Goal: Transaction & Acquisition: Obtain resource

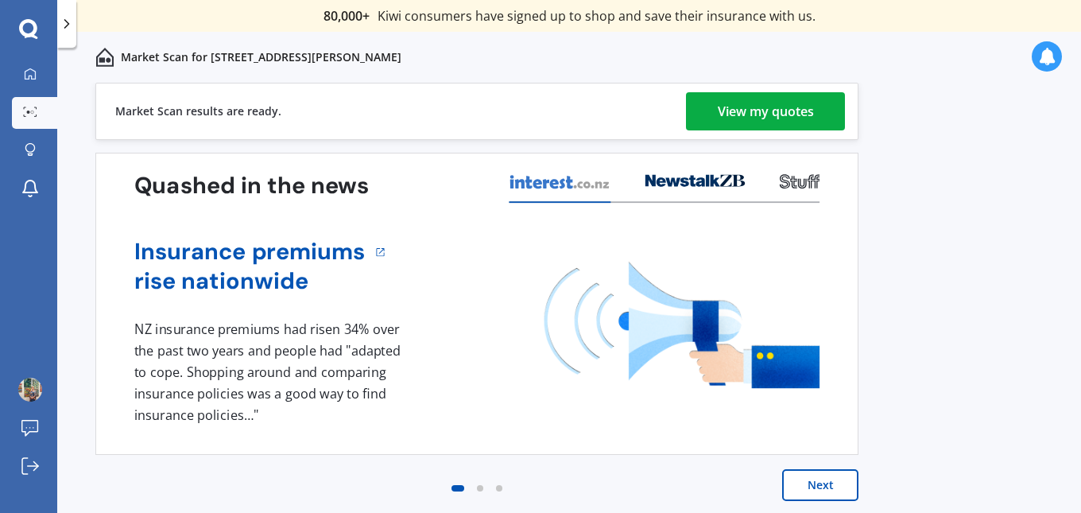
click at [802, 118] on div "View my quotes" at bounding box center [766, 111] width 96 height 38
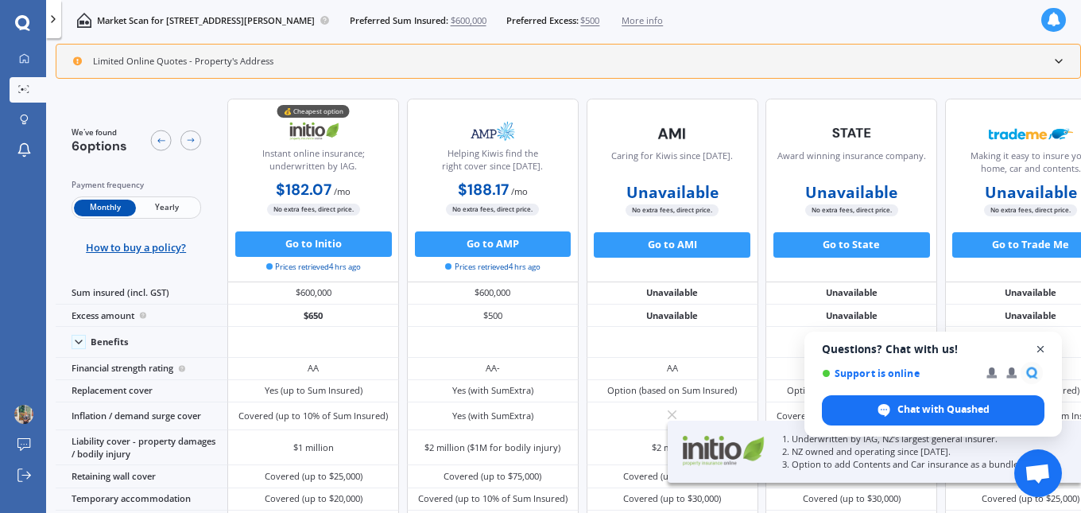
click at [1039, 348] on span "Close chat" at bounding box center [1041, 349] width 20 height 20
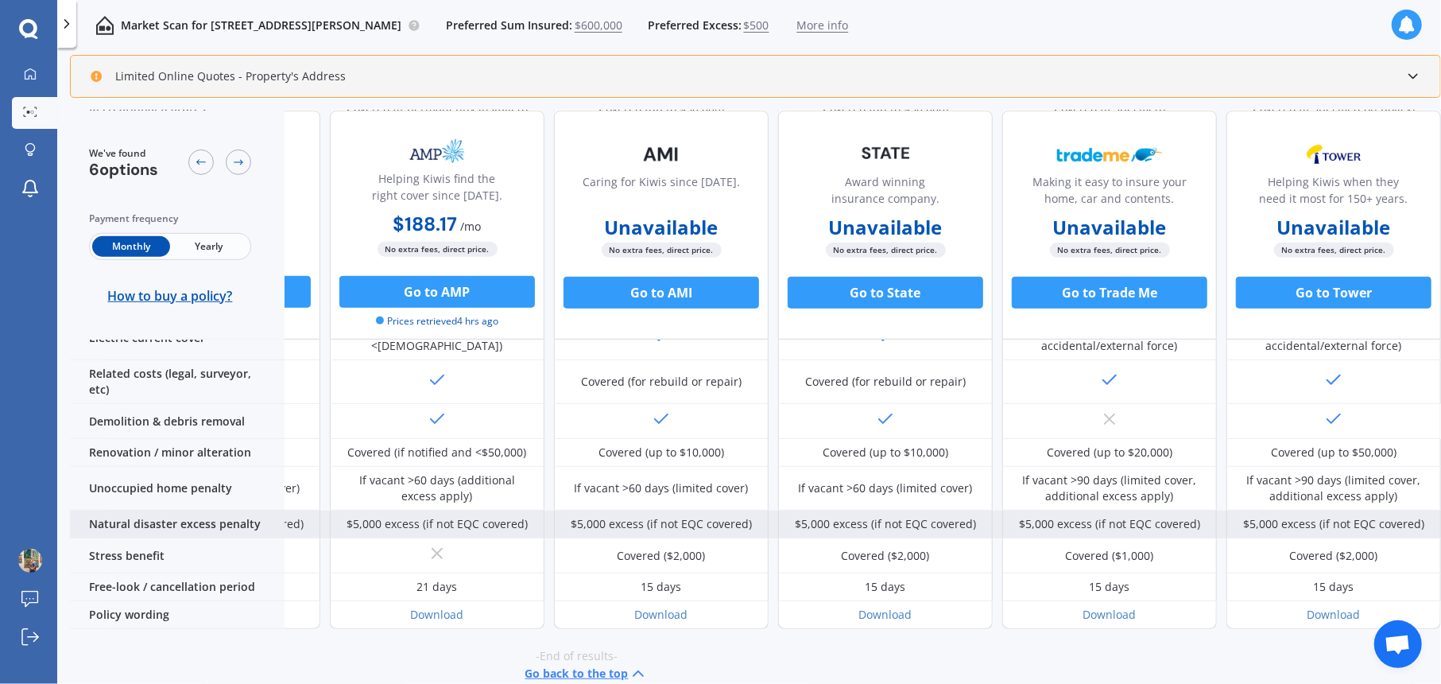
scroll to position [551, 186]
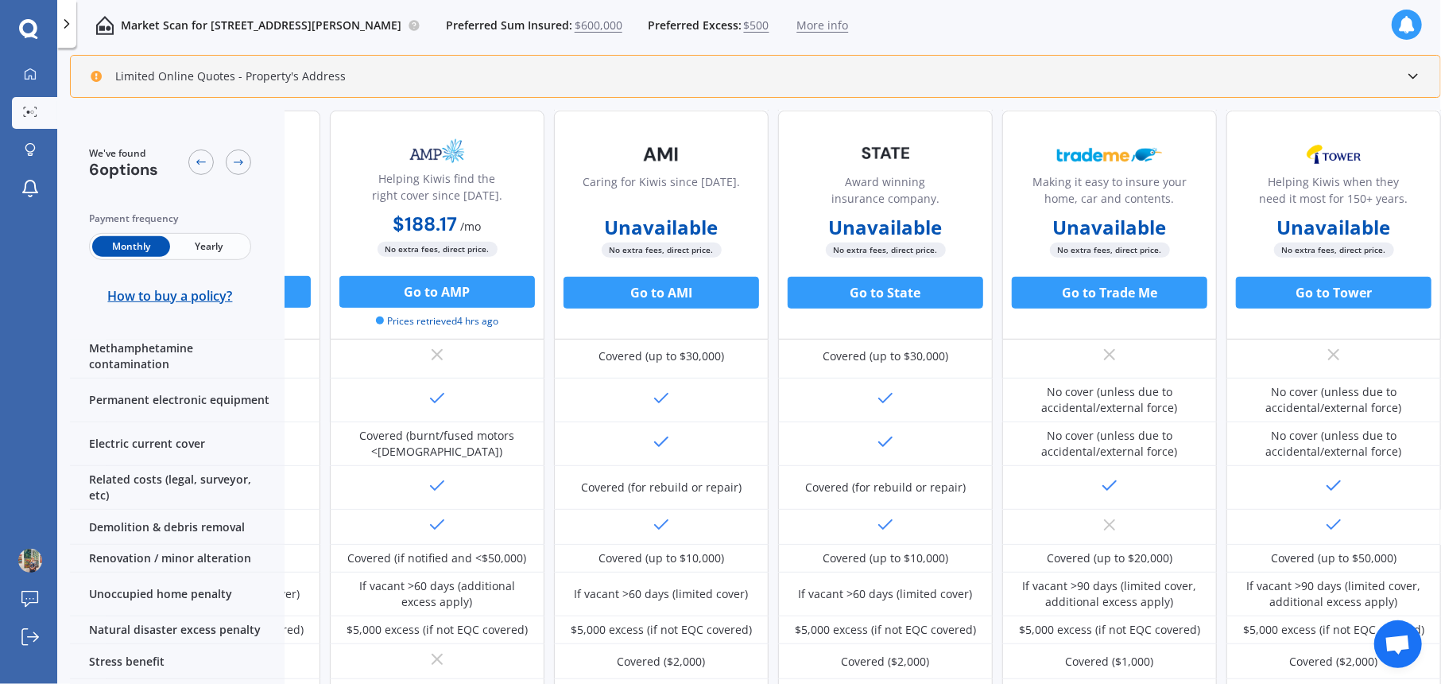
click at [223, 246] on span "Yearly" at bounding box center [209, 246] width 78 height 21
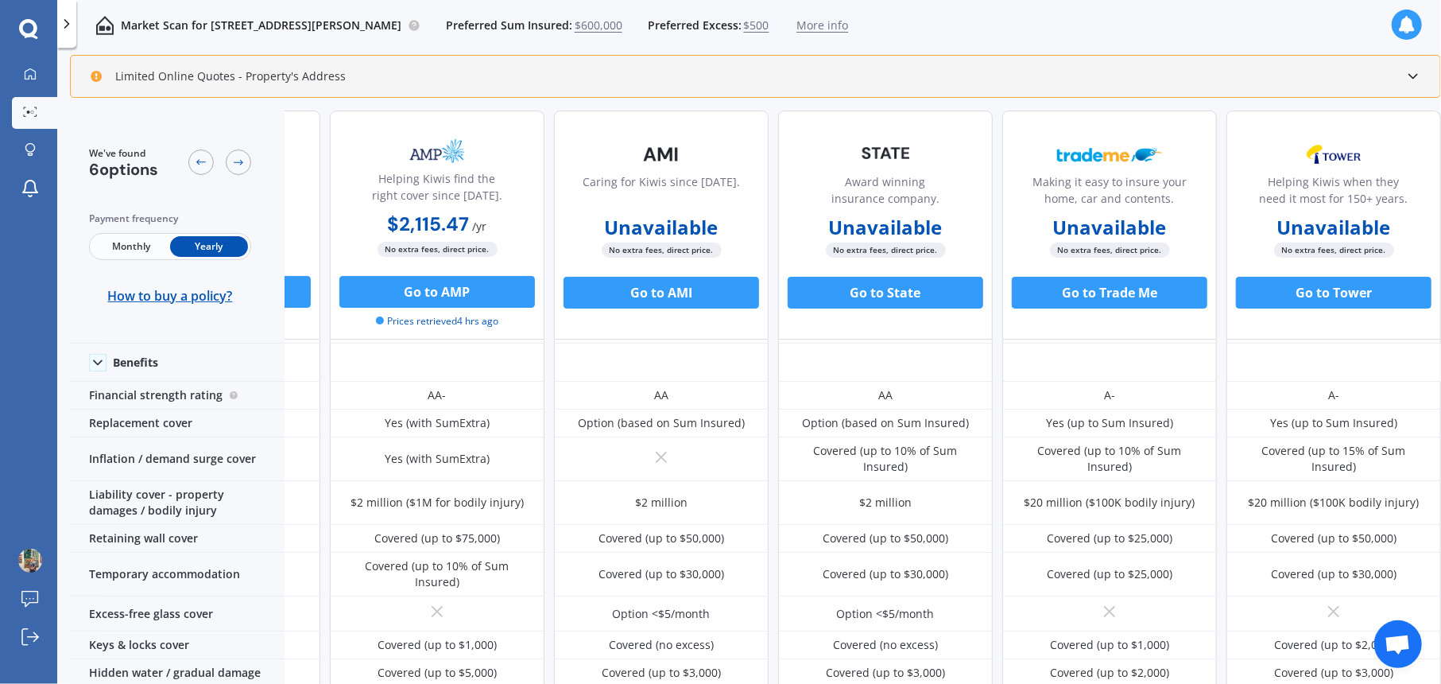
scroll to position [0, 186]
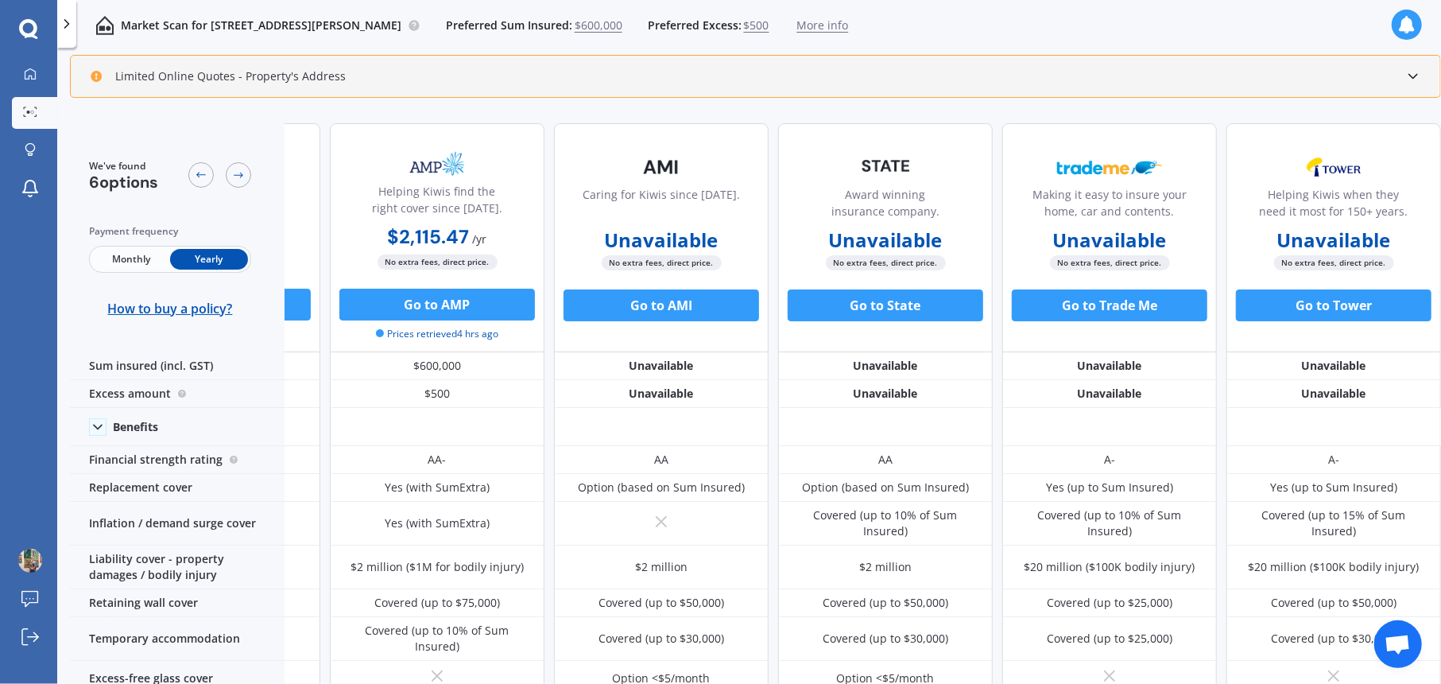
click at [141, 262] on span "Monthly" at bounding box center [131, 259] width 78 height 21
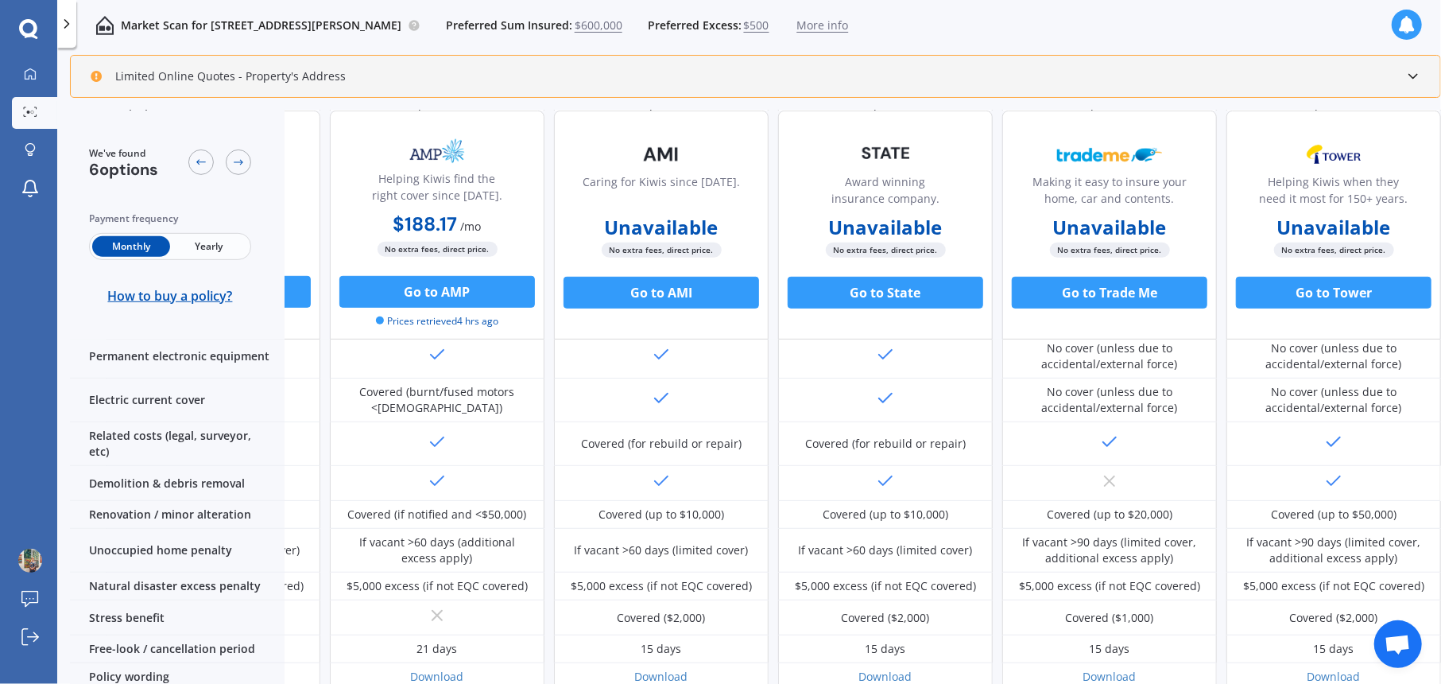
scroll to position [657, 186]
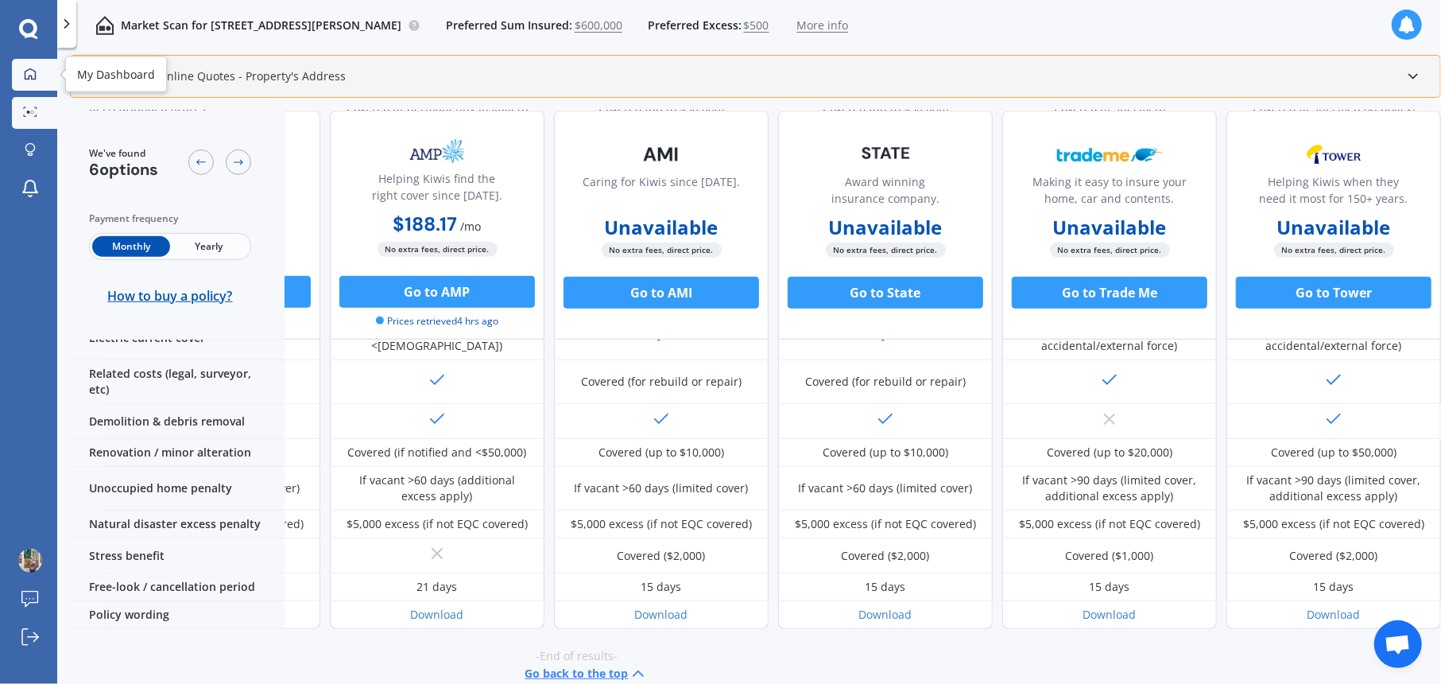
click at [32, 73] on icon at bounding box center [30, 74] width 13 height 13
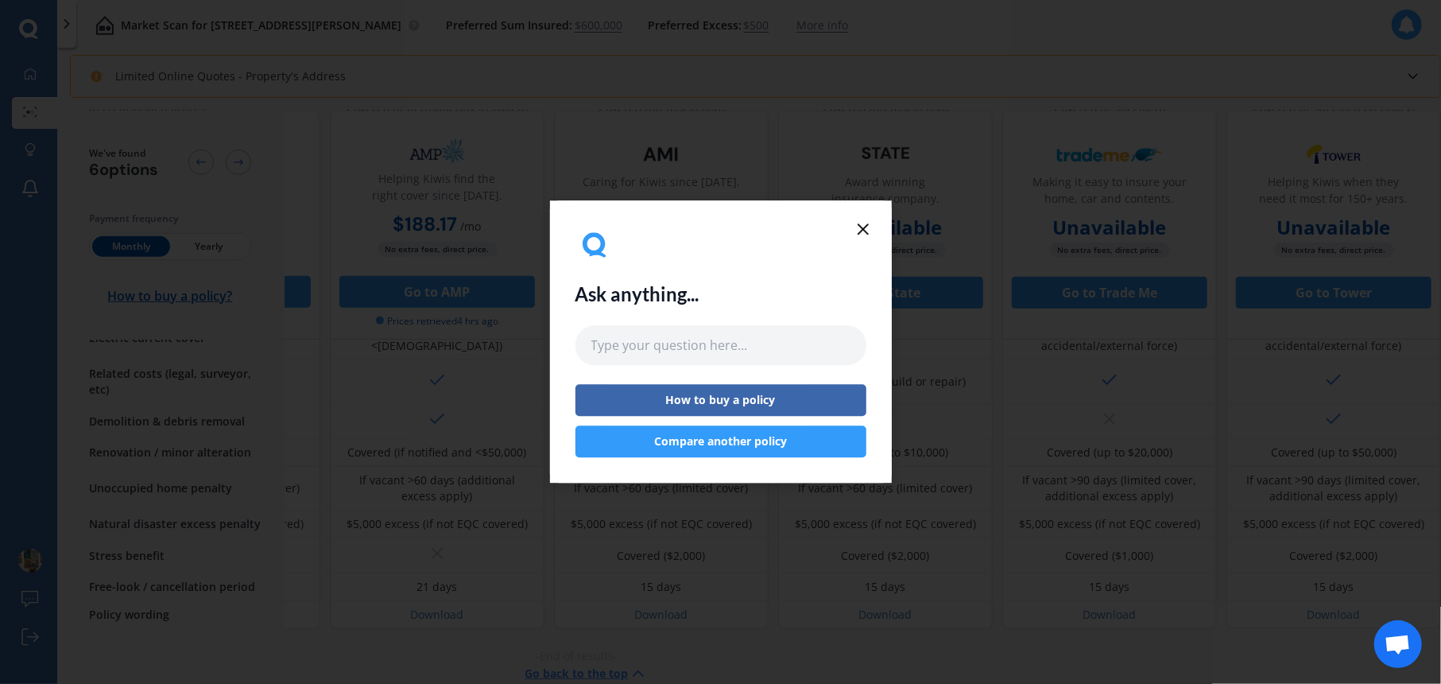
click at [782, 440] on button "Compare another policy" at bounding box center [721, 442] width 291 height 32
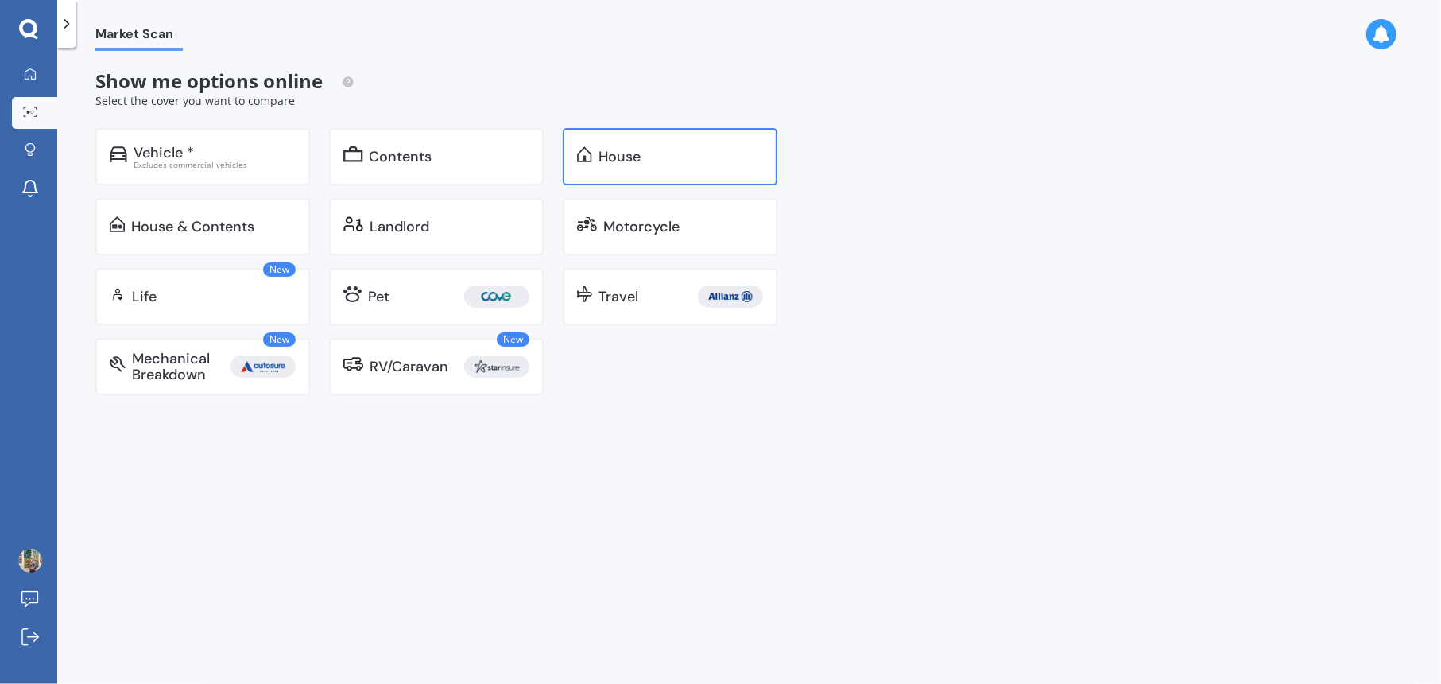
click at [665, 163] on div "House" at bounding box center [681, 157] width 165 height 16
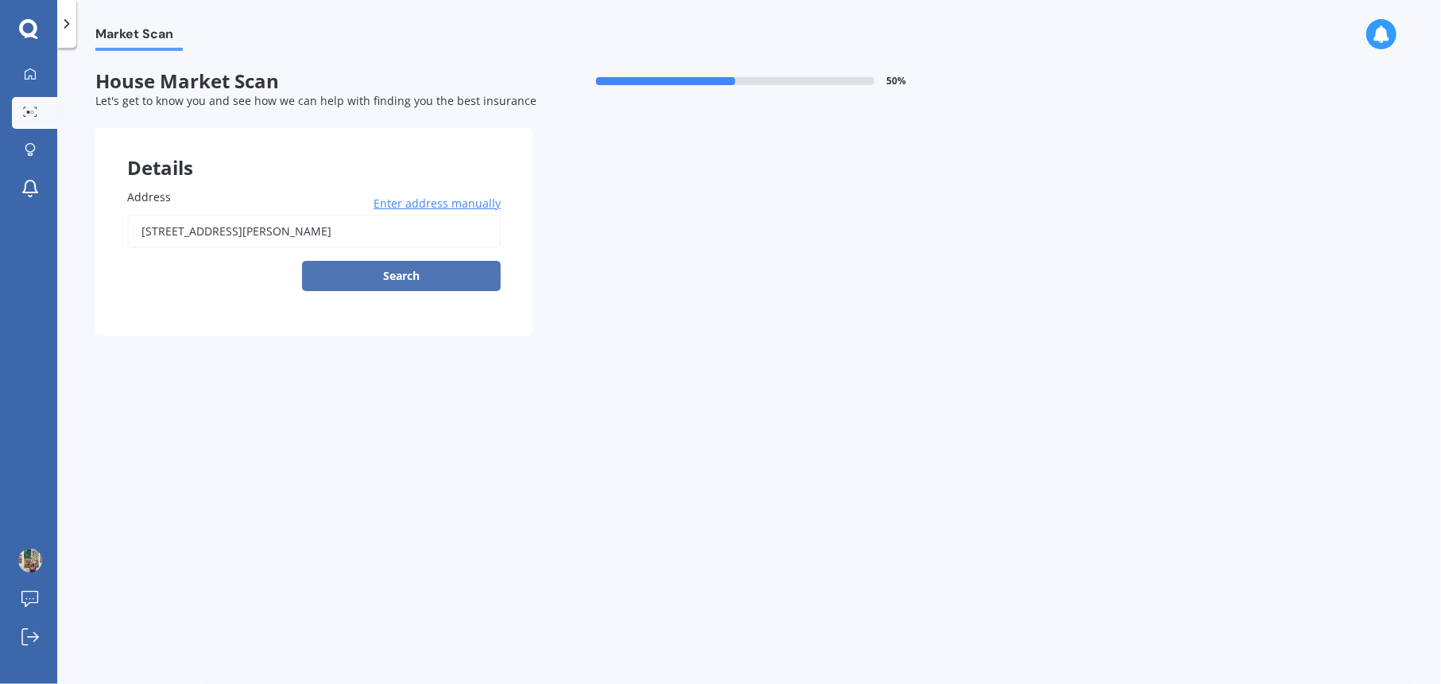
click at [424, 281] on button "Search" at bounding box center [401, 276] width 199 height 30
type input "1/63 Middlebrook Close, Te Awamutu 3800"
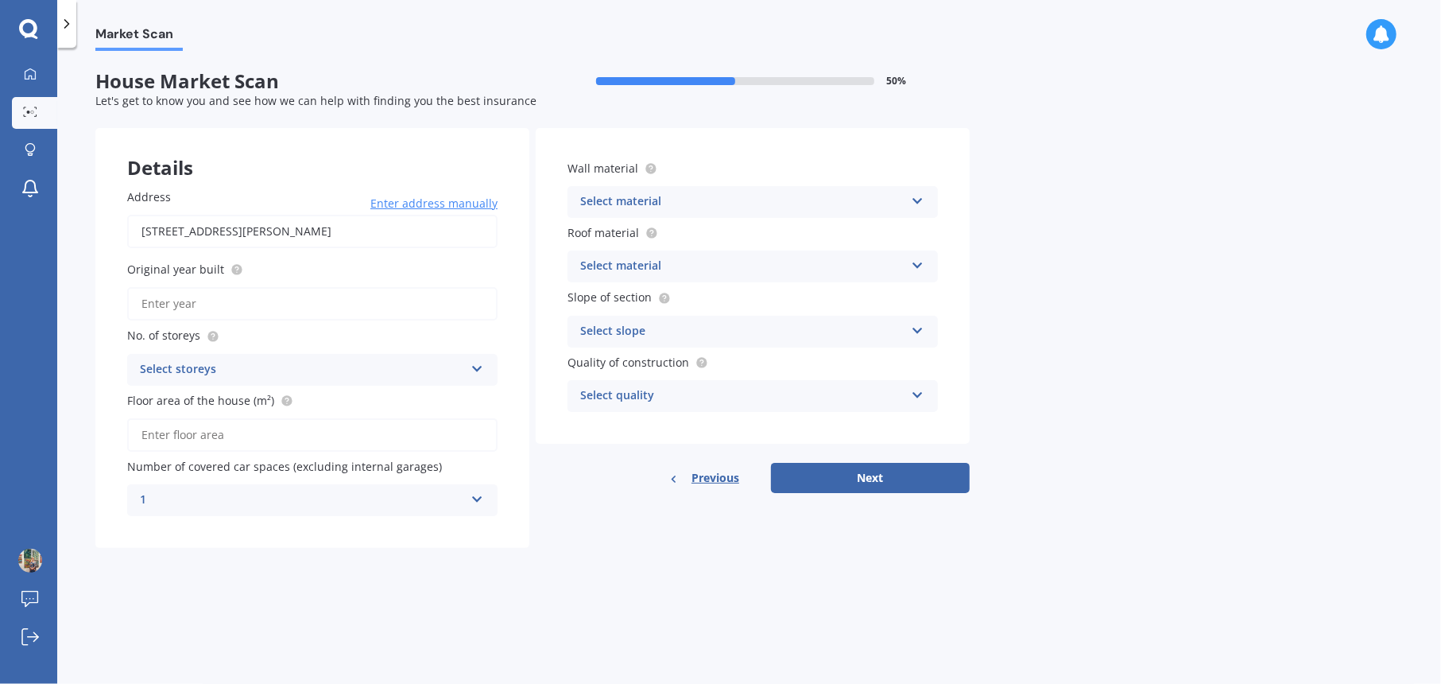
click at [220, 301] on input "Original year built" at bounding box center [312, 303] width 371 height 33
type input "1985"
click at [479, 363] on icon at bounding box center [478, 365] width 14 height 11
click at [390, 395] on div "1" at bounding box center [312, 400] width 369 height 29
click at [439, 421] on input "Floor area of the house (m²)" at bounding box center [312, 434] width 371 height 33
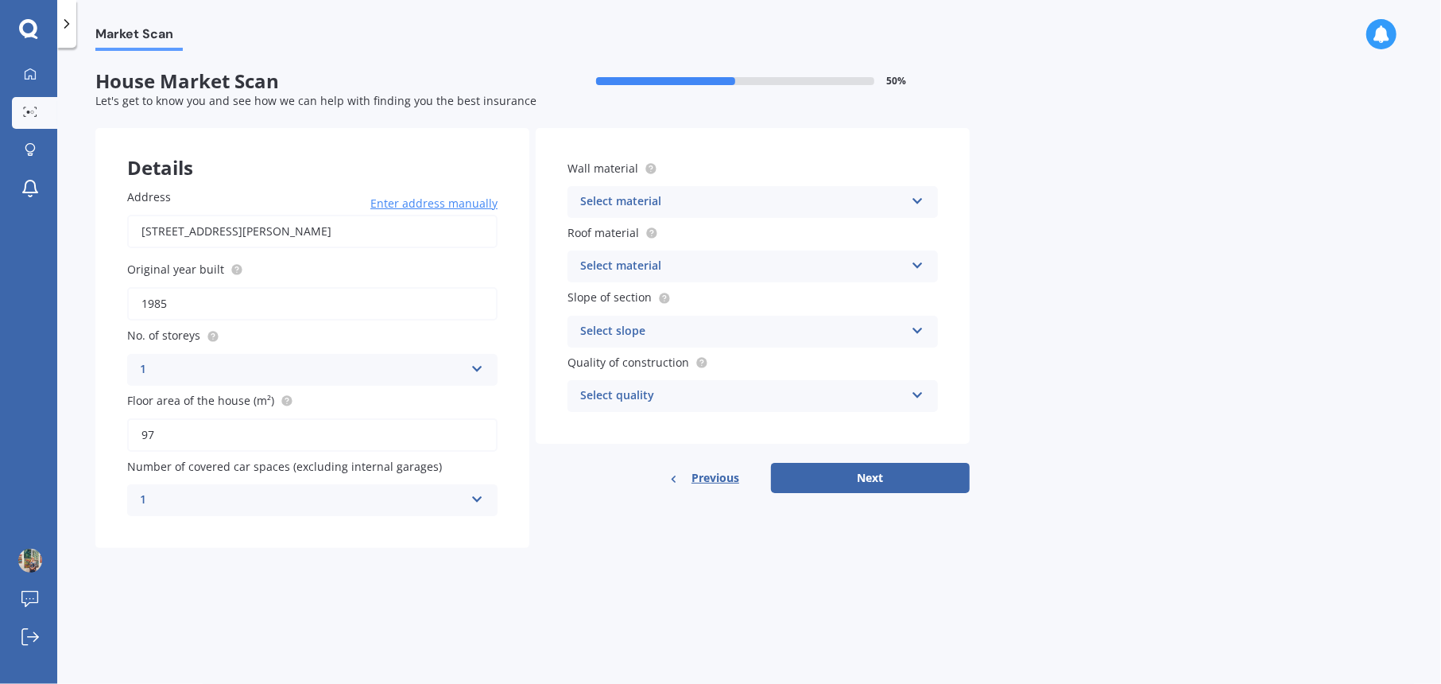
type input "97"
click at [859, 197] on div "Select material" at bounding box center [742, 201] width 324 height 19
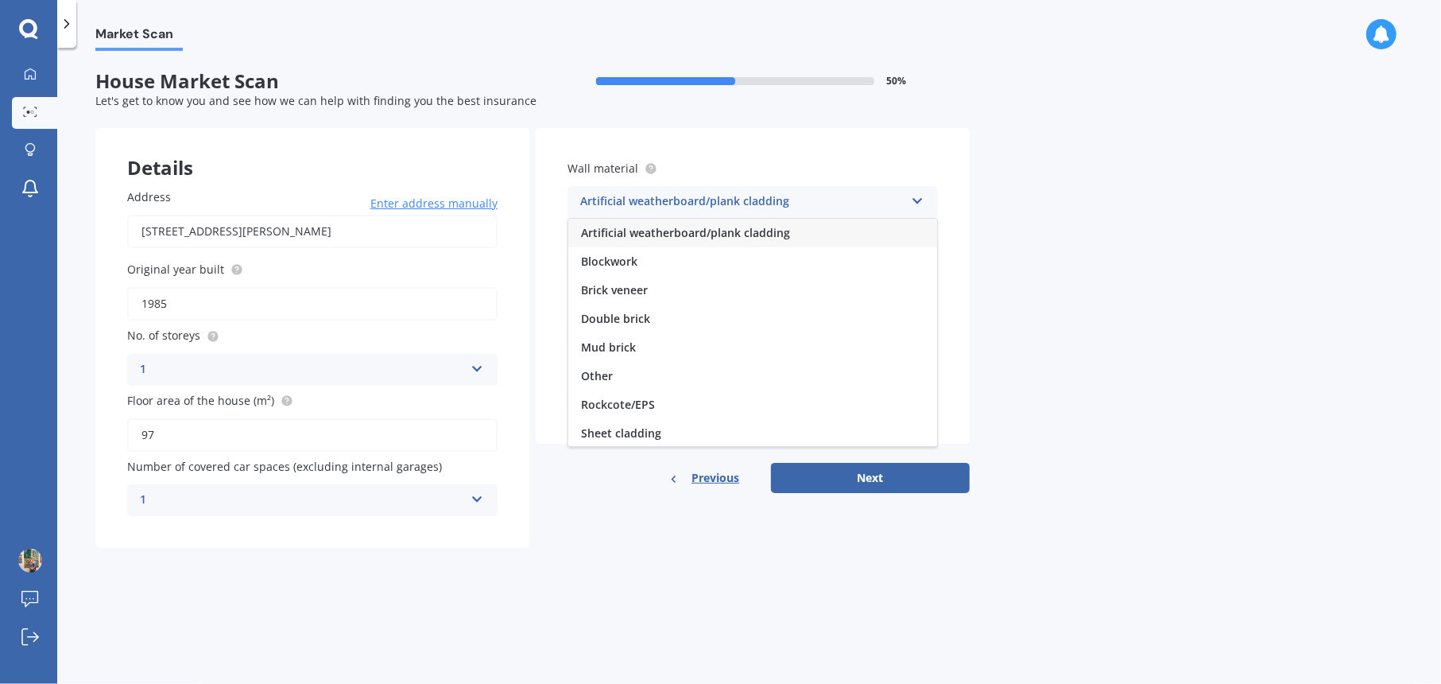
click at [751, 235] on span "Artificial weatherboard/plank cladding" at bounding box center [685, 232] width 209 height 15
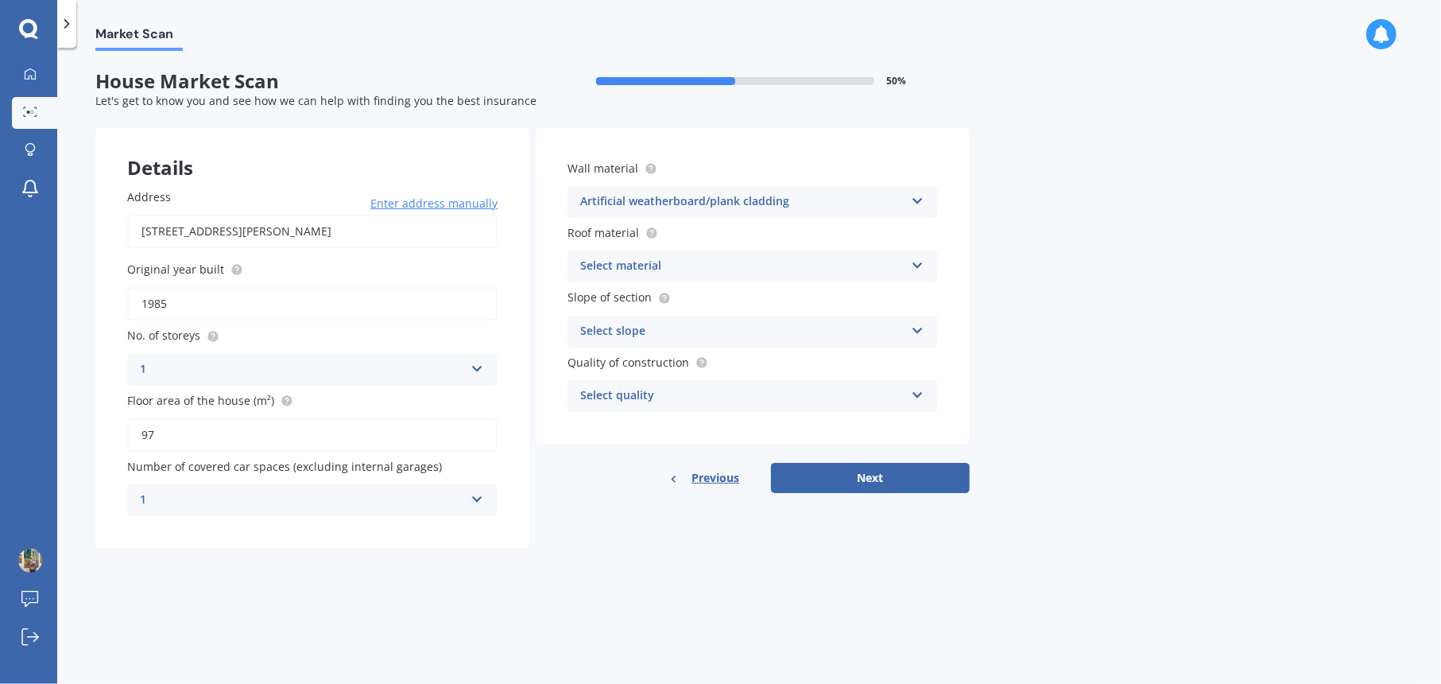
click at [918, 268] on icon at bounding box center [918, 262] width 14 height 11
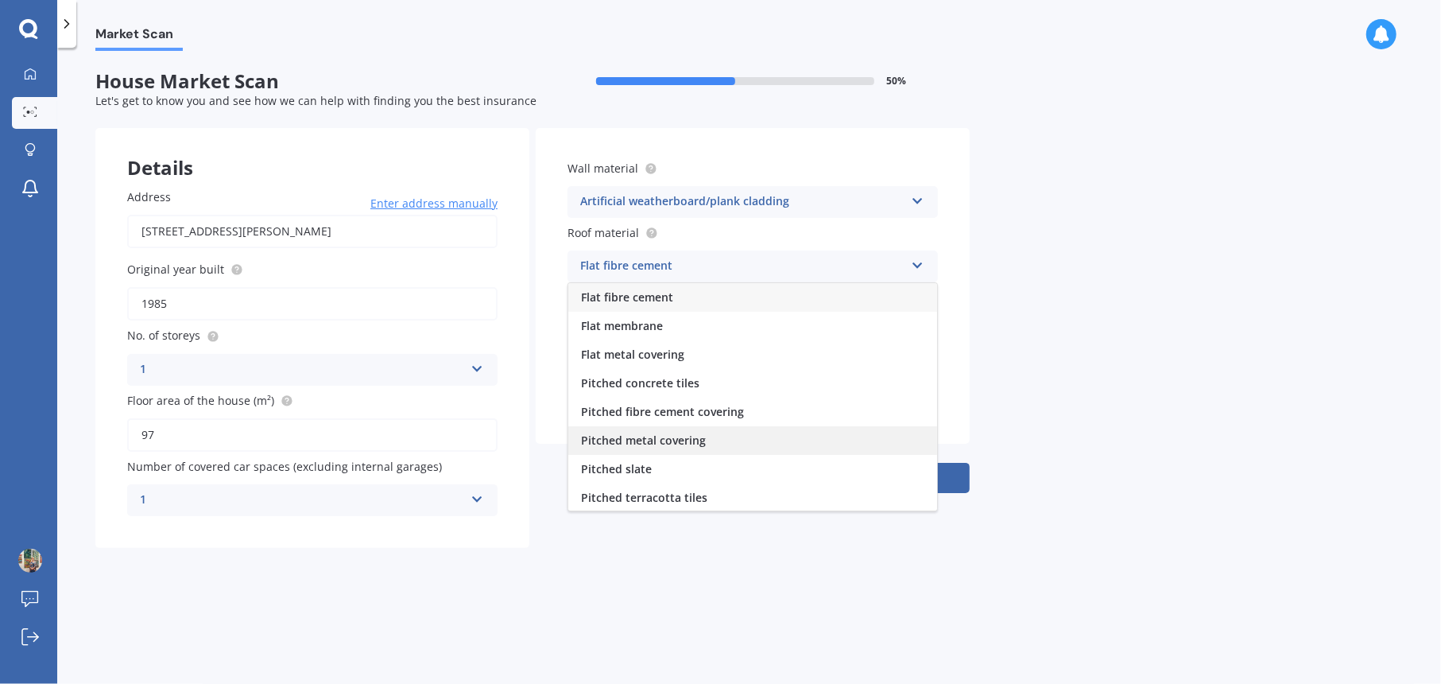
click at [701, 444] on span "Pitched metal covering" at bounding box center [643, 440] width 125 height 15
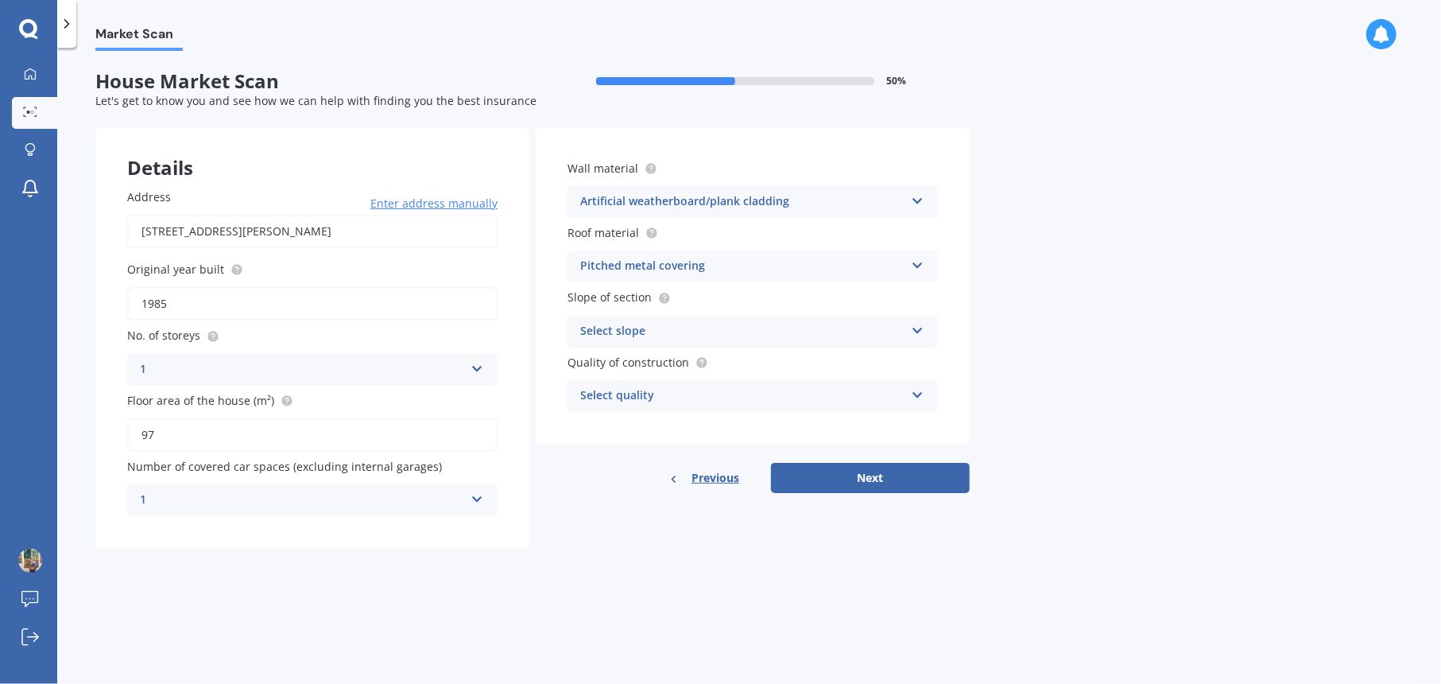
click at [916, 328] on icon at bounding box center [918, 327] width 14 height 11
click at [700, 357] on span "Flat or gentle slope (up to about 5°)" at bounding box center [678, 362] width 194 height 15
click at [919, 389] on icon at bounding box center [918, 391] width 14 height 11
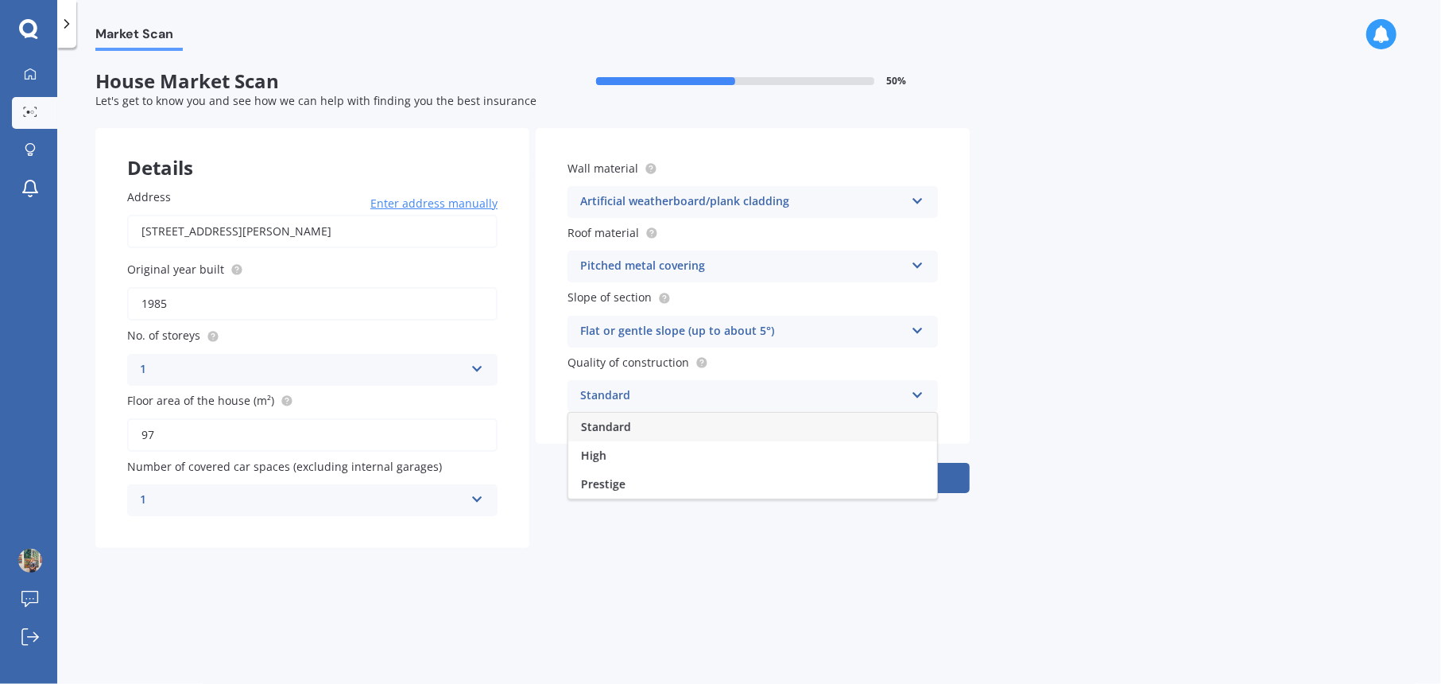
click at [886, 421] on div "Standard" at bounding box center [752, 427] width 369 height 29
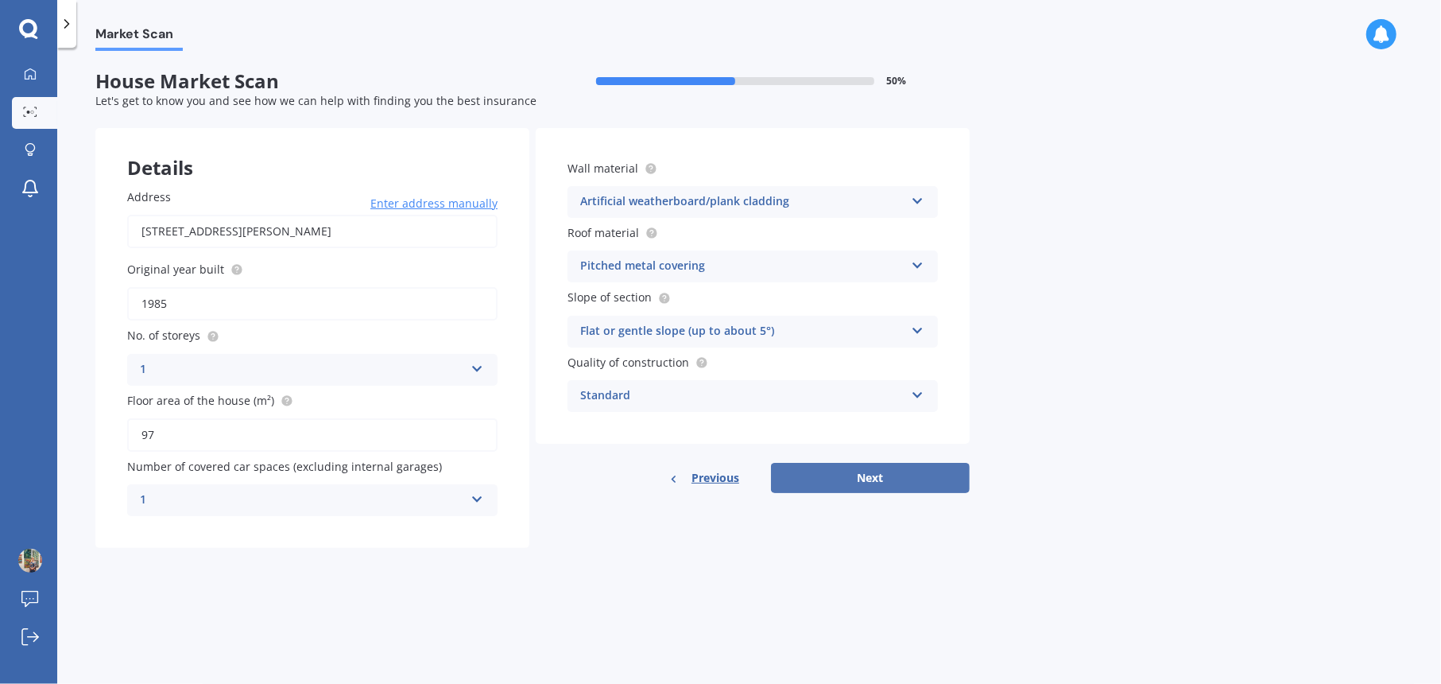
click at [882, 480] on button "Next" at bounding box center [870, 478] width 199 height 30
select select "26"
select select "10"
select select "1960"
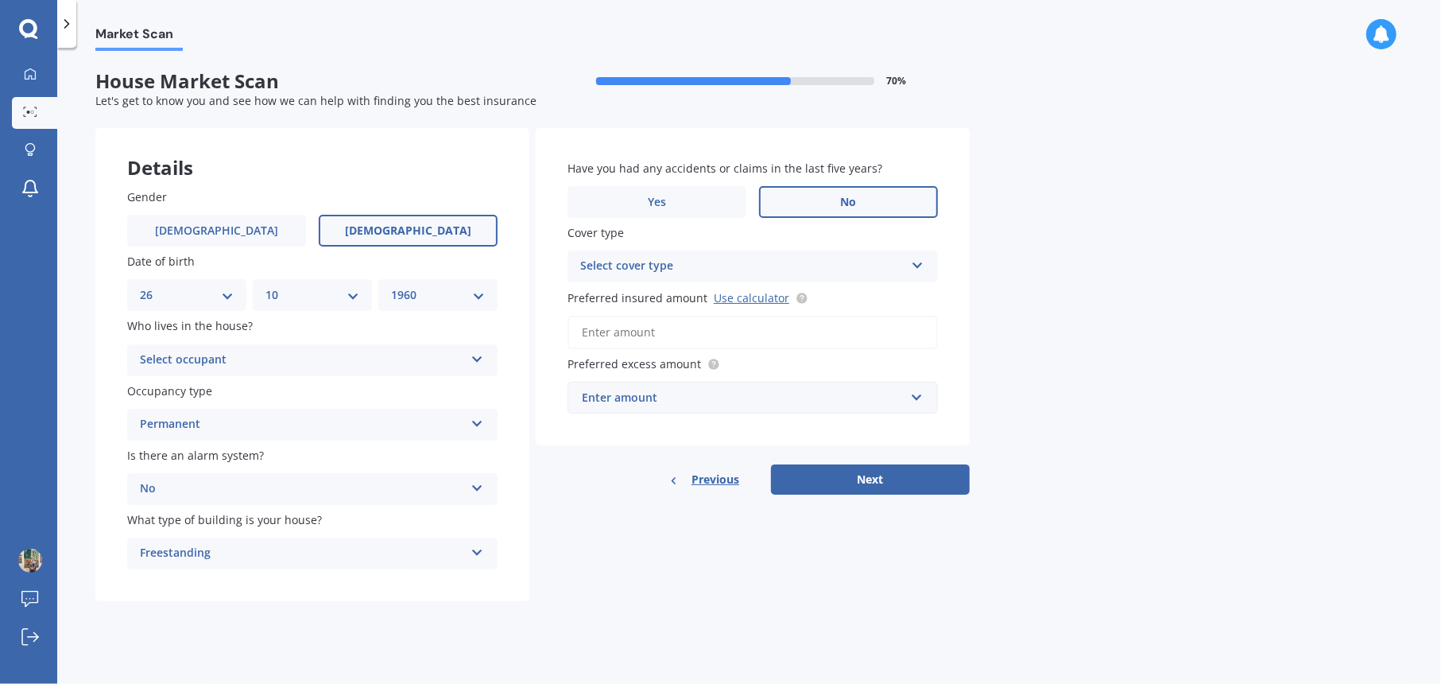
click at [488, 363] on div "Select occupant Owner Owner + Boarder" at bounding box center [312, 360] width 371 height 32
click at [336, 382] on div "Owner" at bounding box center [312, 391] width 369 height 29
click at [918, 267] on icon at bounding box center [918, 262] width 14 height 11
click at [923, 261] on icon at bounding box center [918, 262] width 14 height 11
click at [923, 261] on div "Select cover type High" at bounding box center [753, 266] width 371 height 32
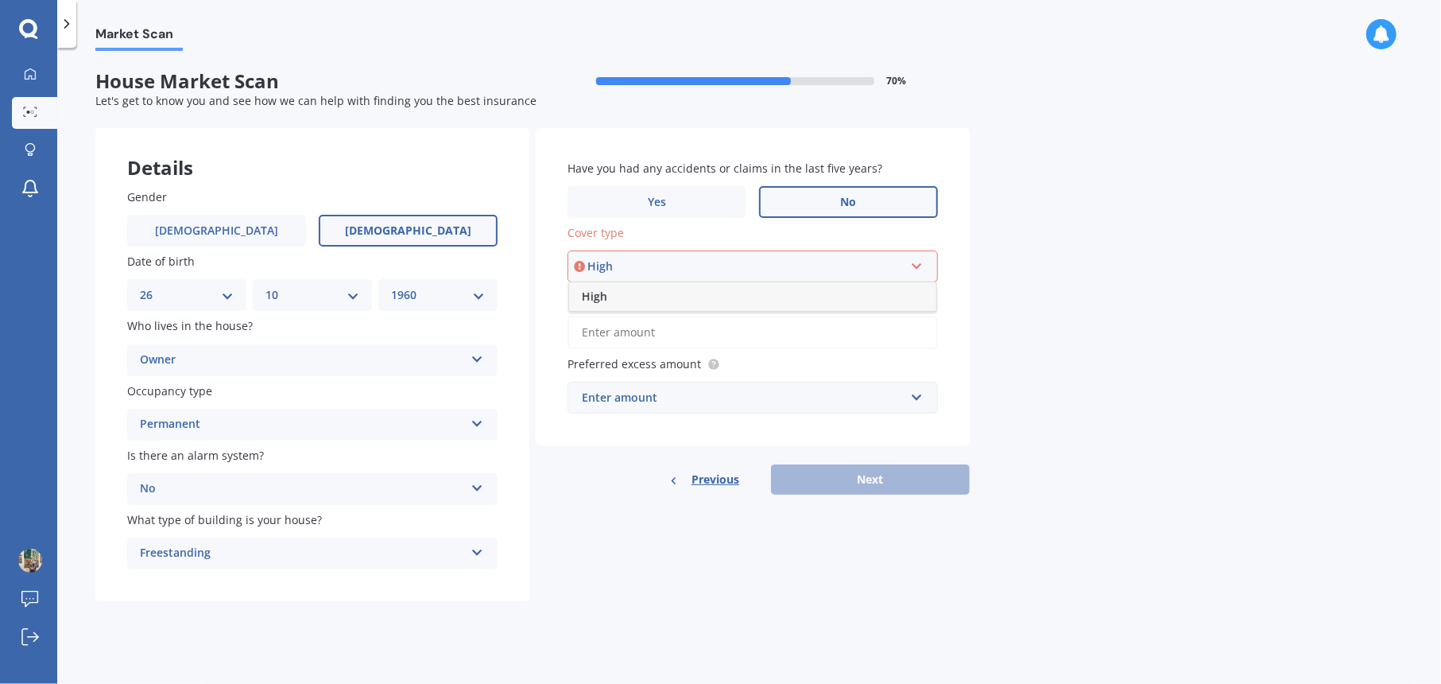
click at [654, 297] on div "High" at bounding box center [752, 296] width 367 height 29
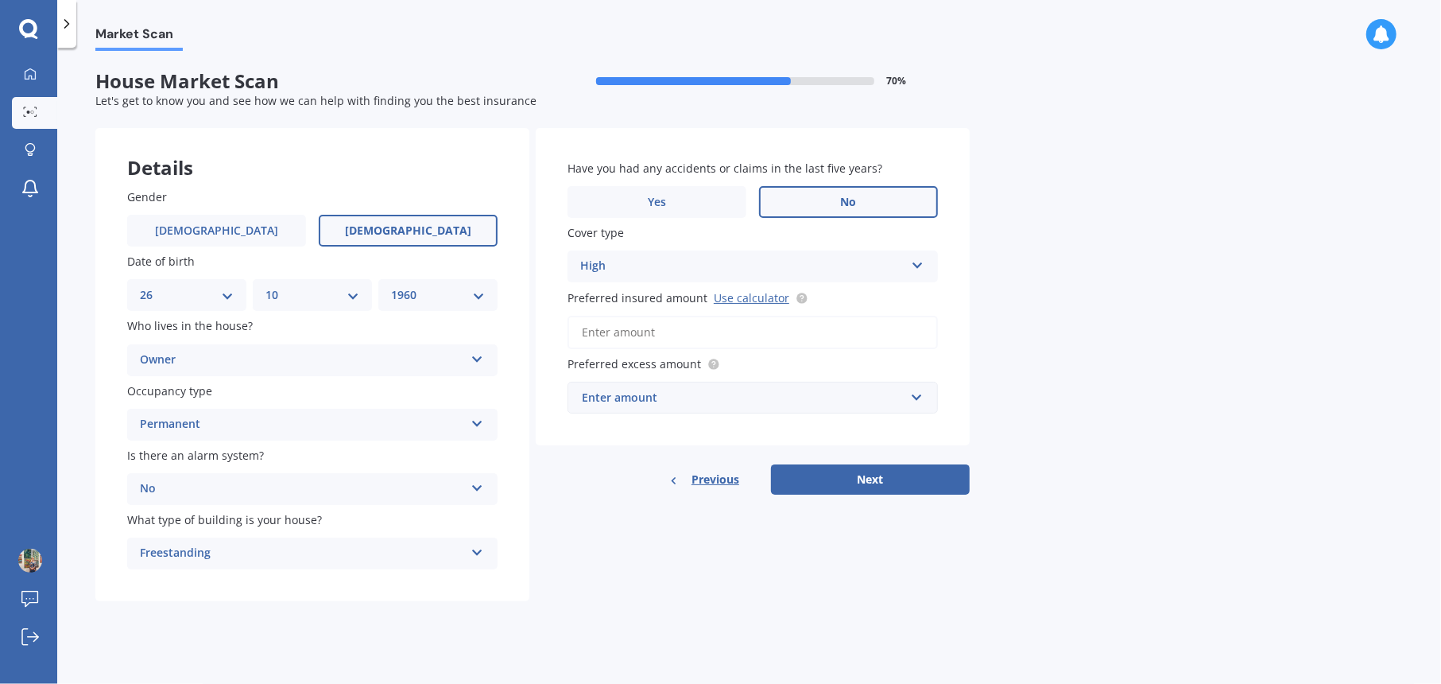
click at [679, 332] on input "Preferred insured amount Use calculator" at bounding box center [753, 332] width 371 height 33
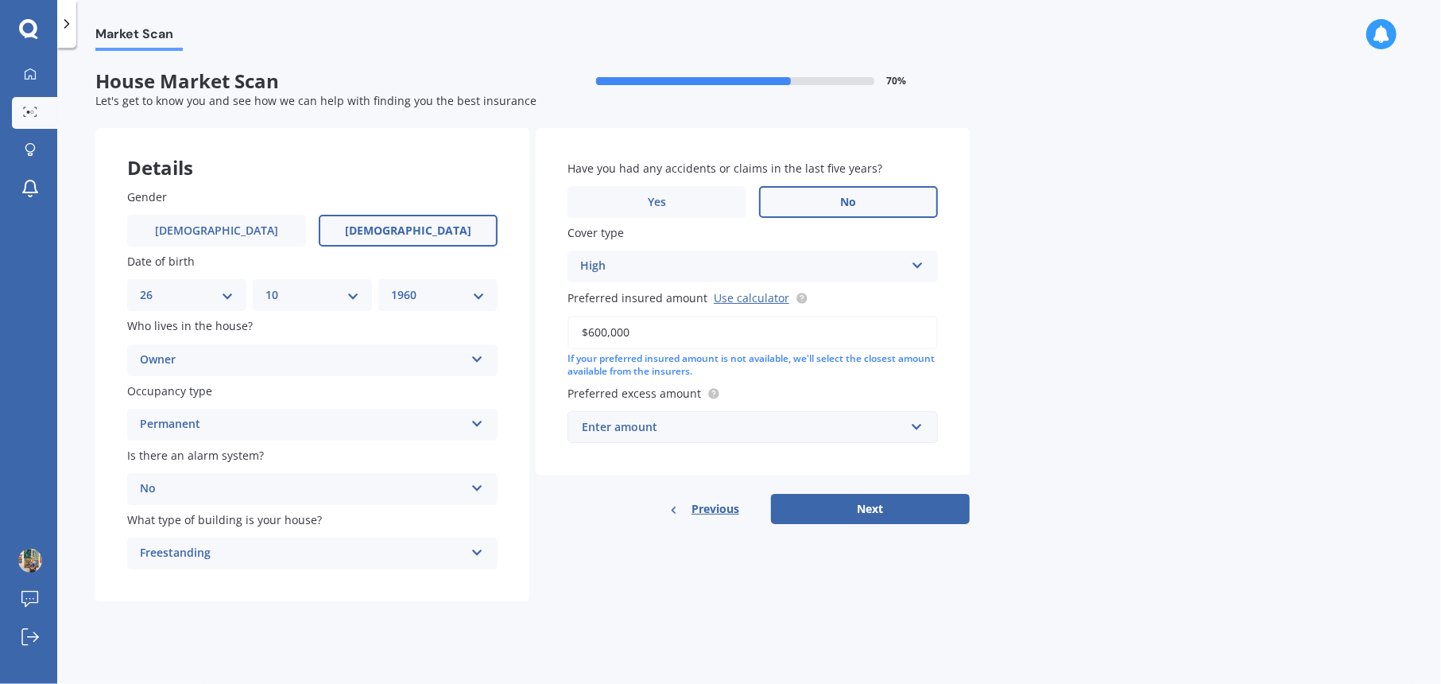
type input "$600,000"
click at [681, 421] on div "Enter amount" at bounding box center [743, 426] width 323 height 17
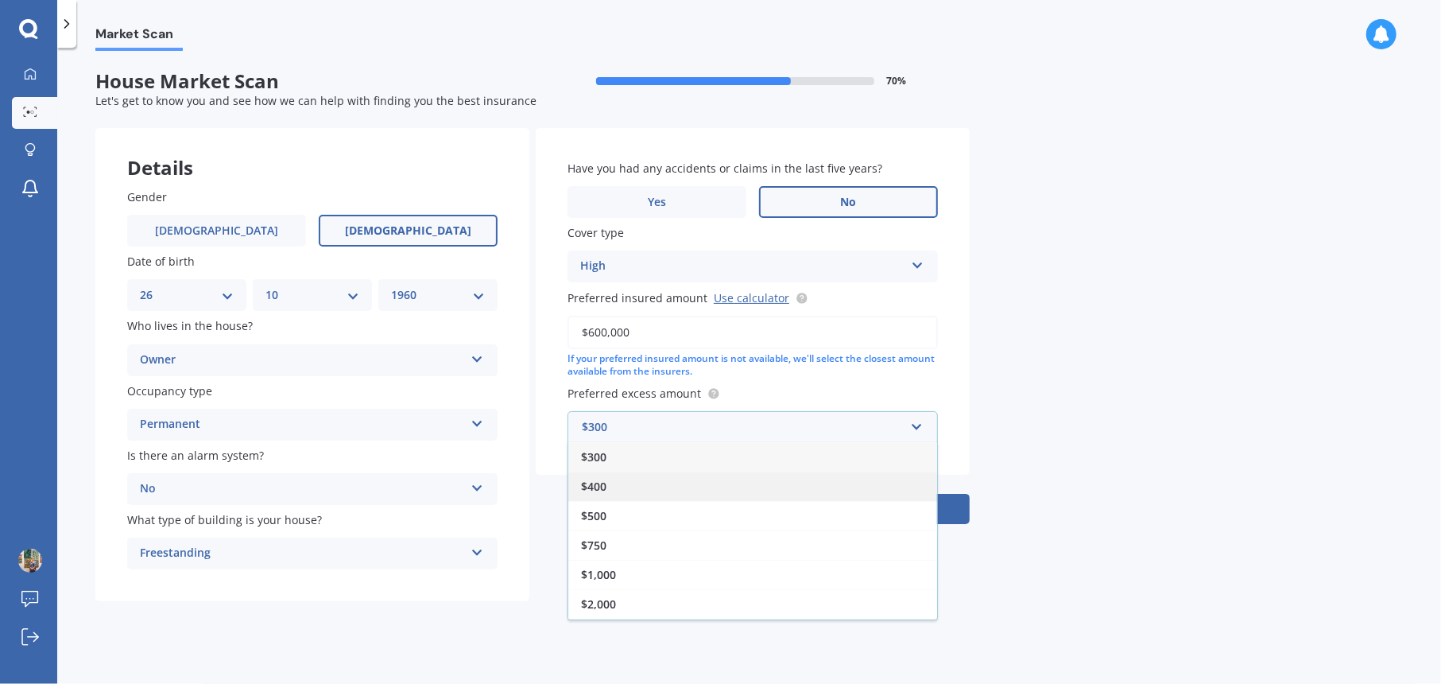
click at [624, 478] on div "$400" at bounding box center [752, 485] width 369 height 29
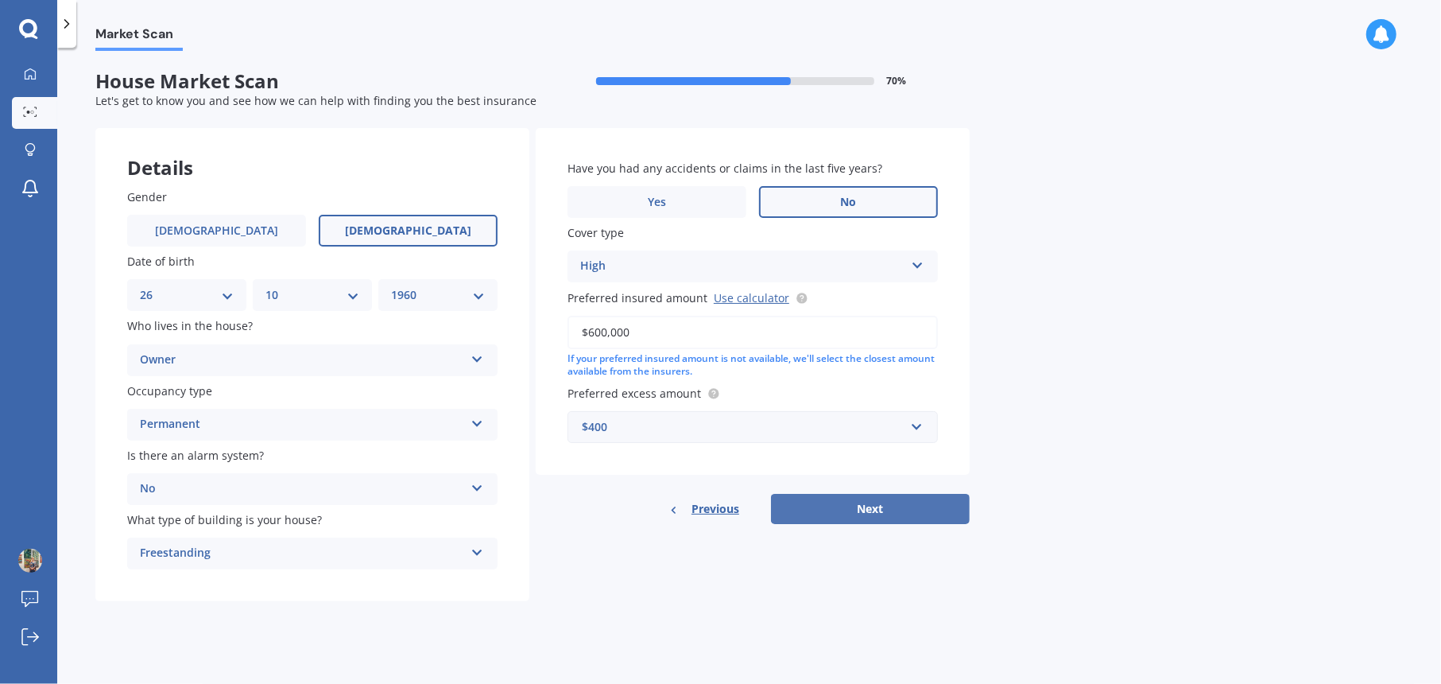
click at [849, 502] on button "Next" at bounding box center [870, 509] width 199 height 30
select select "26"
select select "10"
select select "1960"
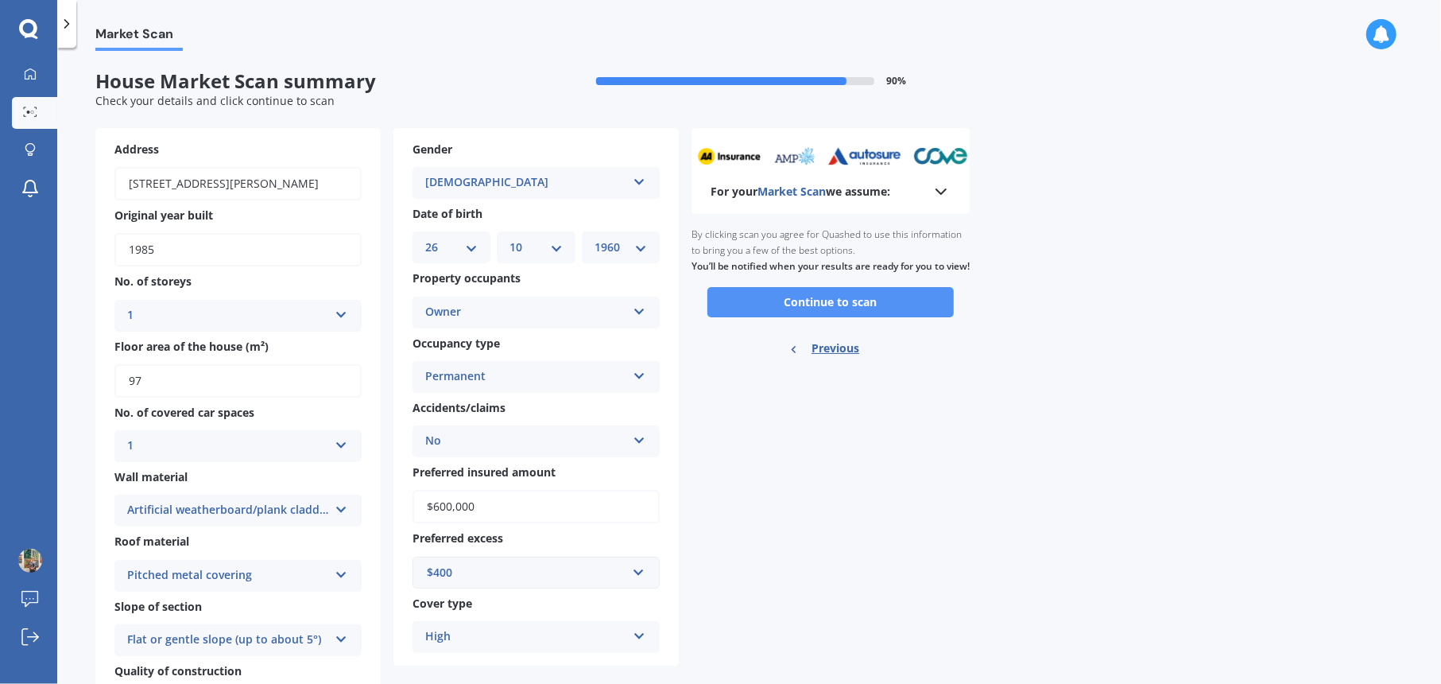
click at [841, 312] on button "Continue to scan" at bounding box center [831, 302] width 246 height 30
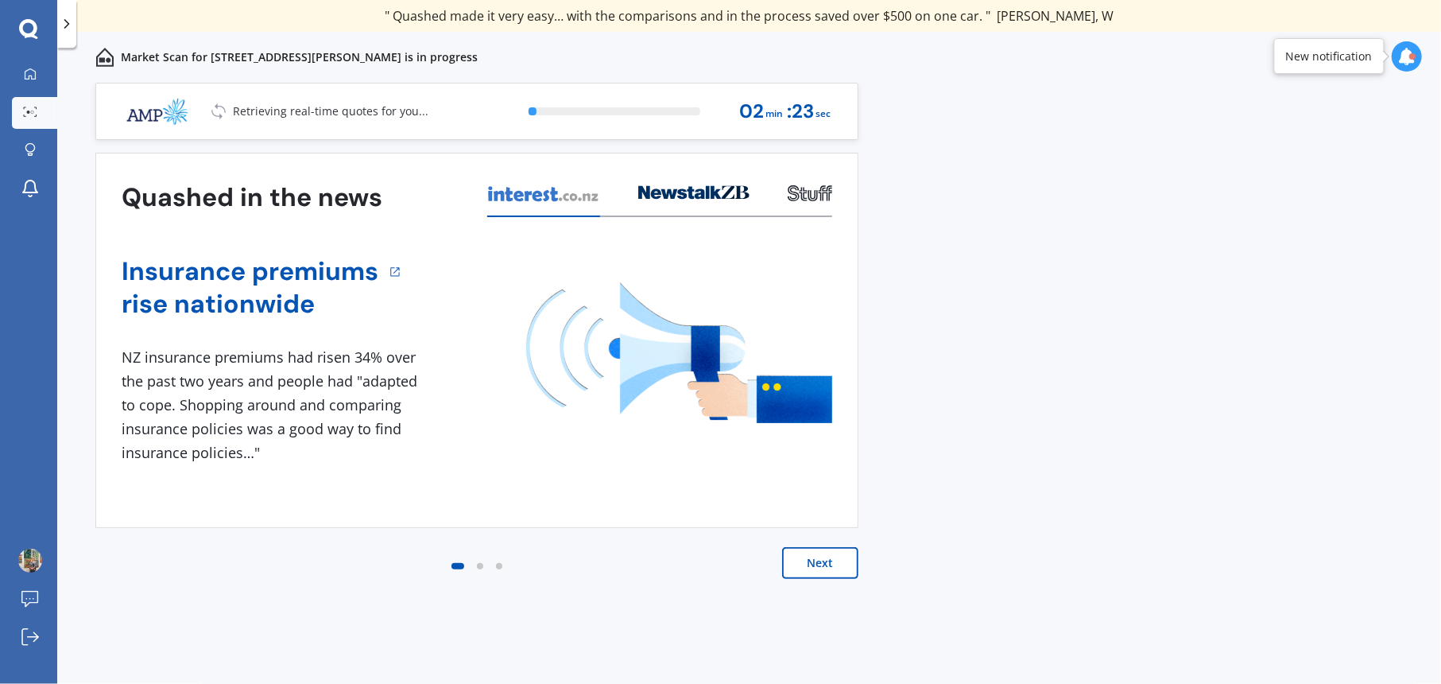
click at [837, 512] on button "Next" at bounding box center [820, 563] width 76 height 32
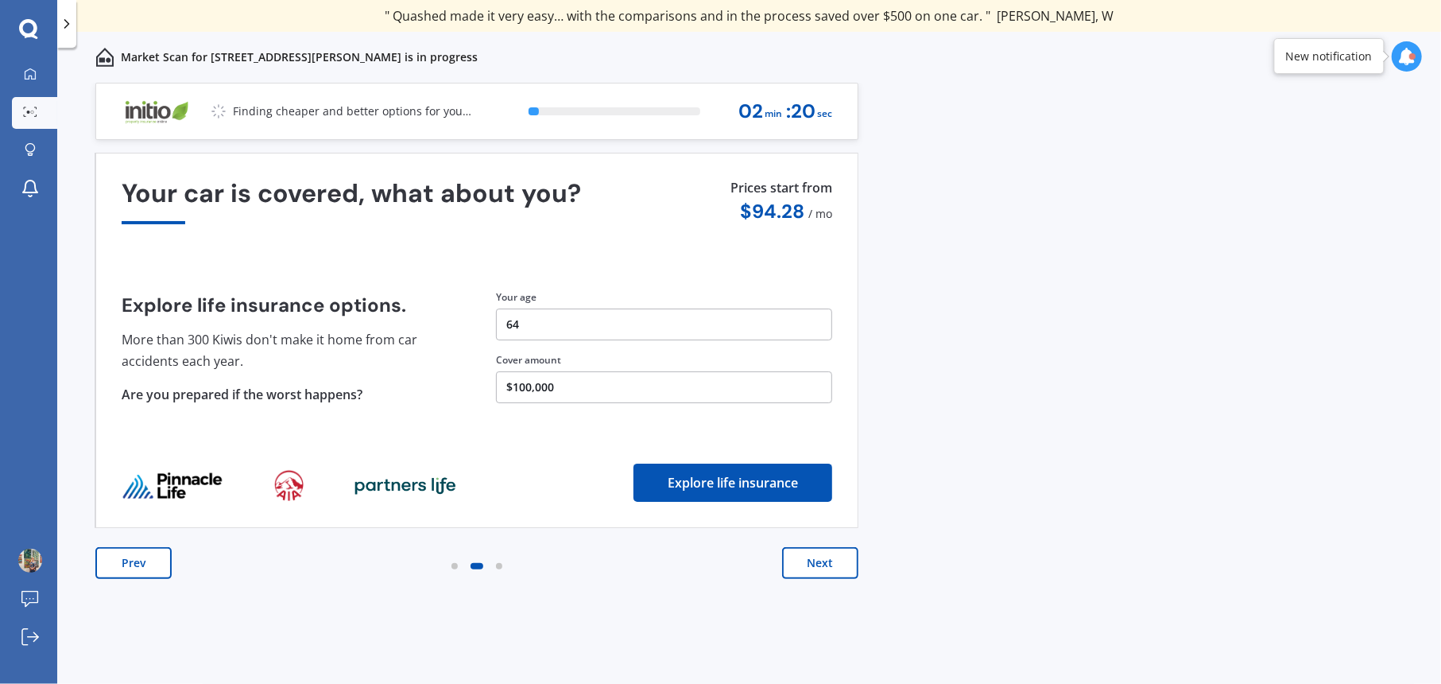
click at [837, 512] on button "Next" at bounding box center [820, 563] width 76 height 32
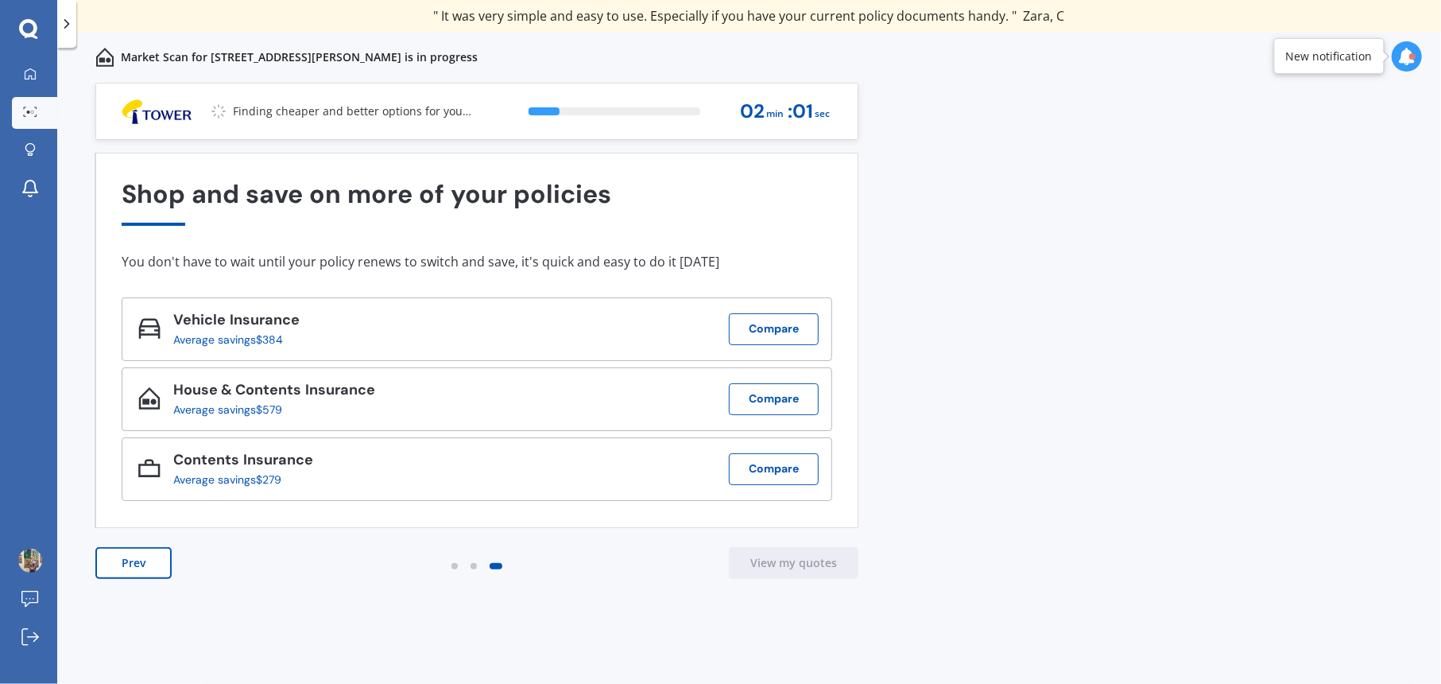
click at [1081, 56] on div at bounding box center [1413, 56] width 6 height 6
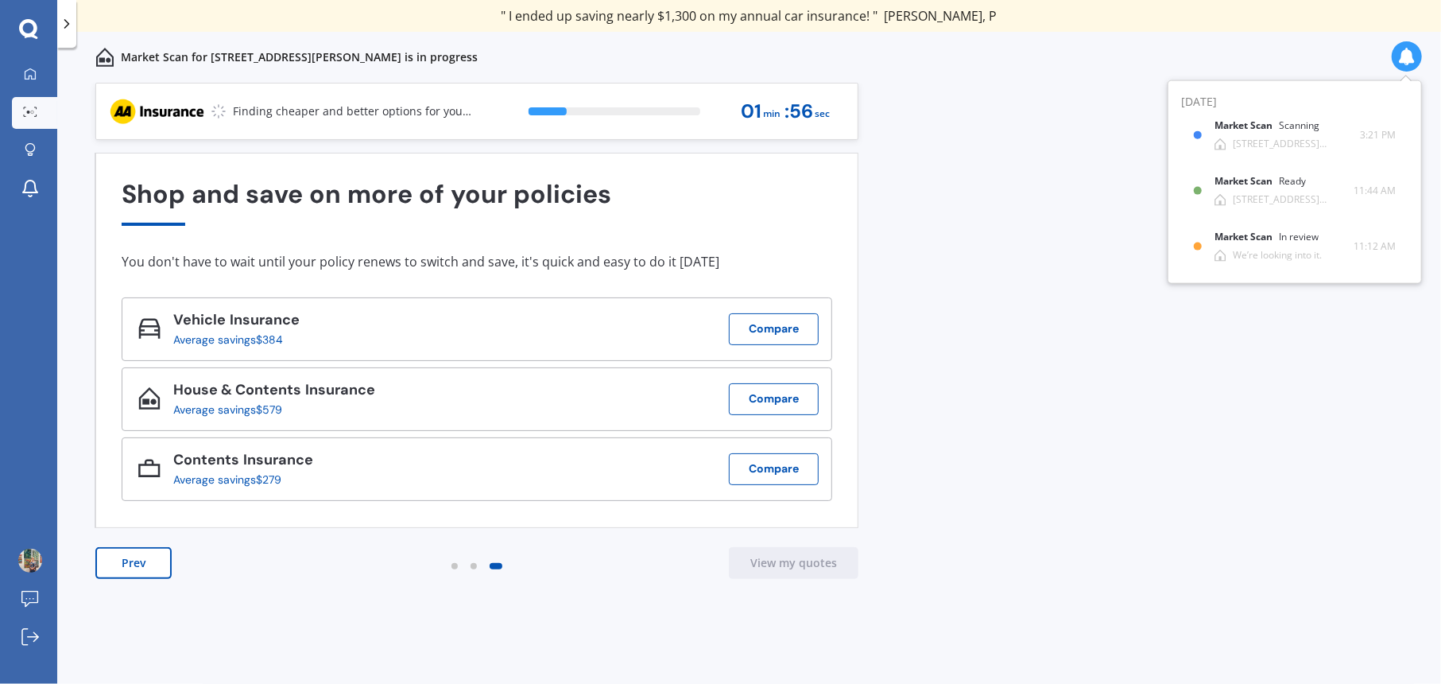
click at [1081, 161] on div "Previous 80,000+ Kiwi consumers have signed up to shop and save their insurance…" at bounding box center [749, 401] width 1384 height 636
